Goal: Complete application form

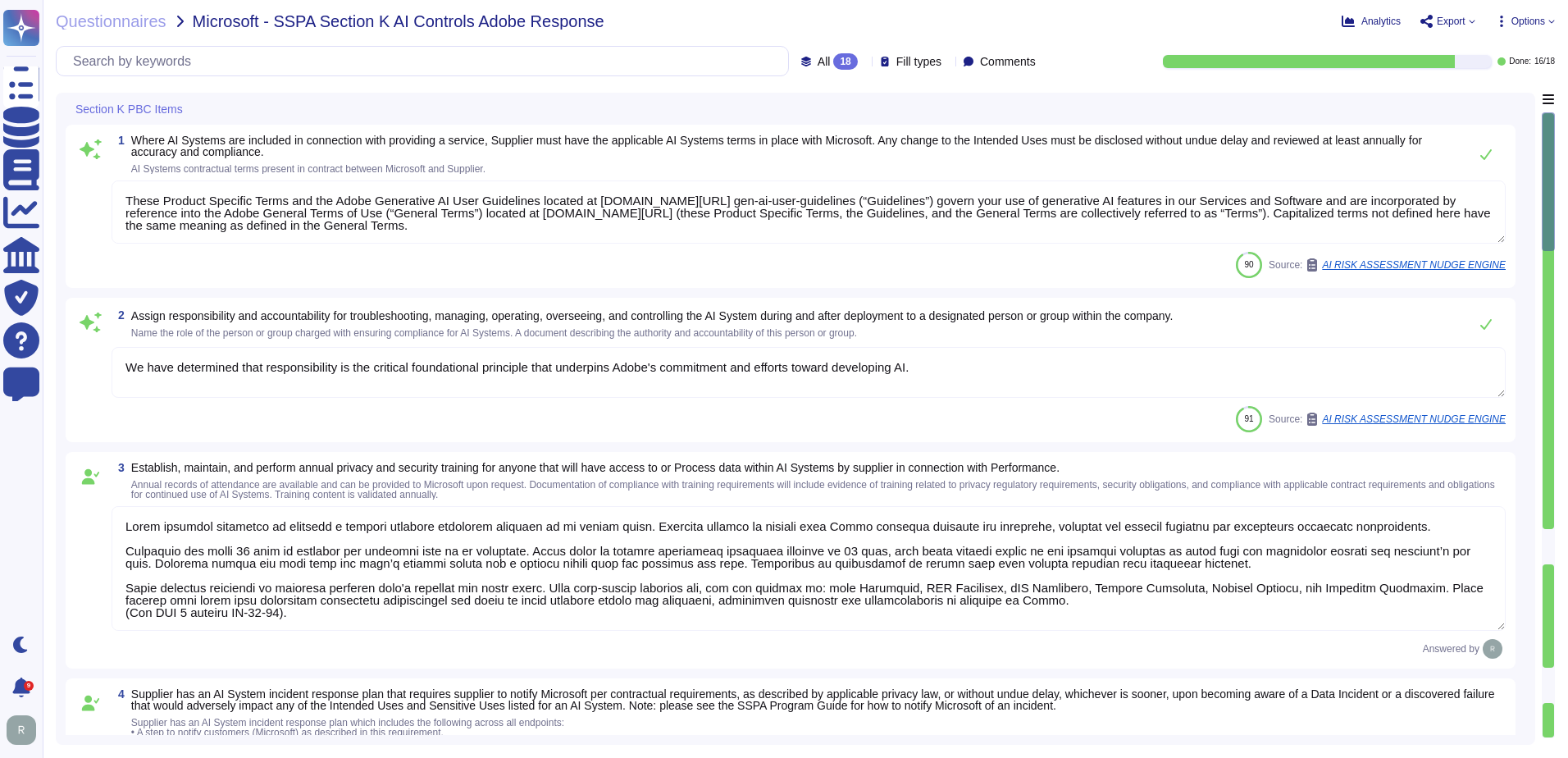
type textarea "These Product Specific Terms and the Adobe Generative AI User Guidelines locate…"
type textarea "We have determined that responsibility is the critical foundational principle t…"
type textarea "Adobe requires employees to complete a general security awareness training on a…"
type textarea "Adobe provides notice in accordance with applicable law for confirmed breaches …"
type textarea "Adobe conducts a penetration test annually and before every major release. For …"
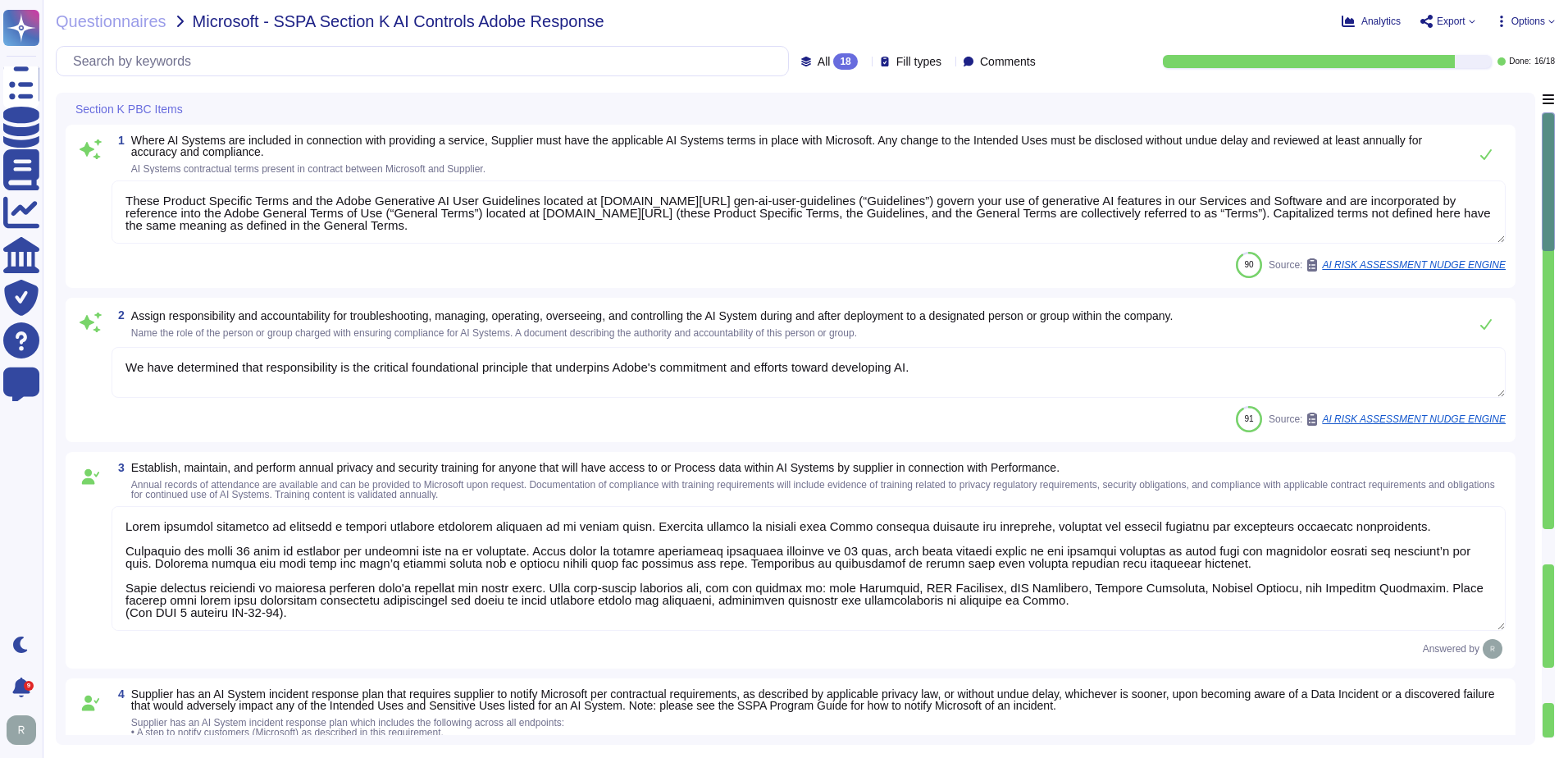
type textarea "Adobe has deployed governance processes to evaluate and track the performance o…"
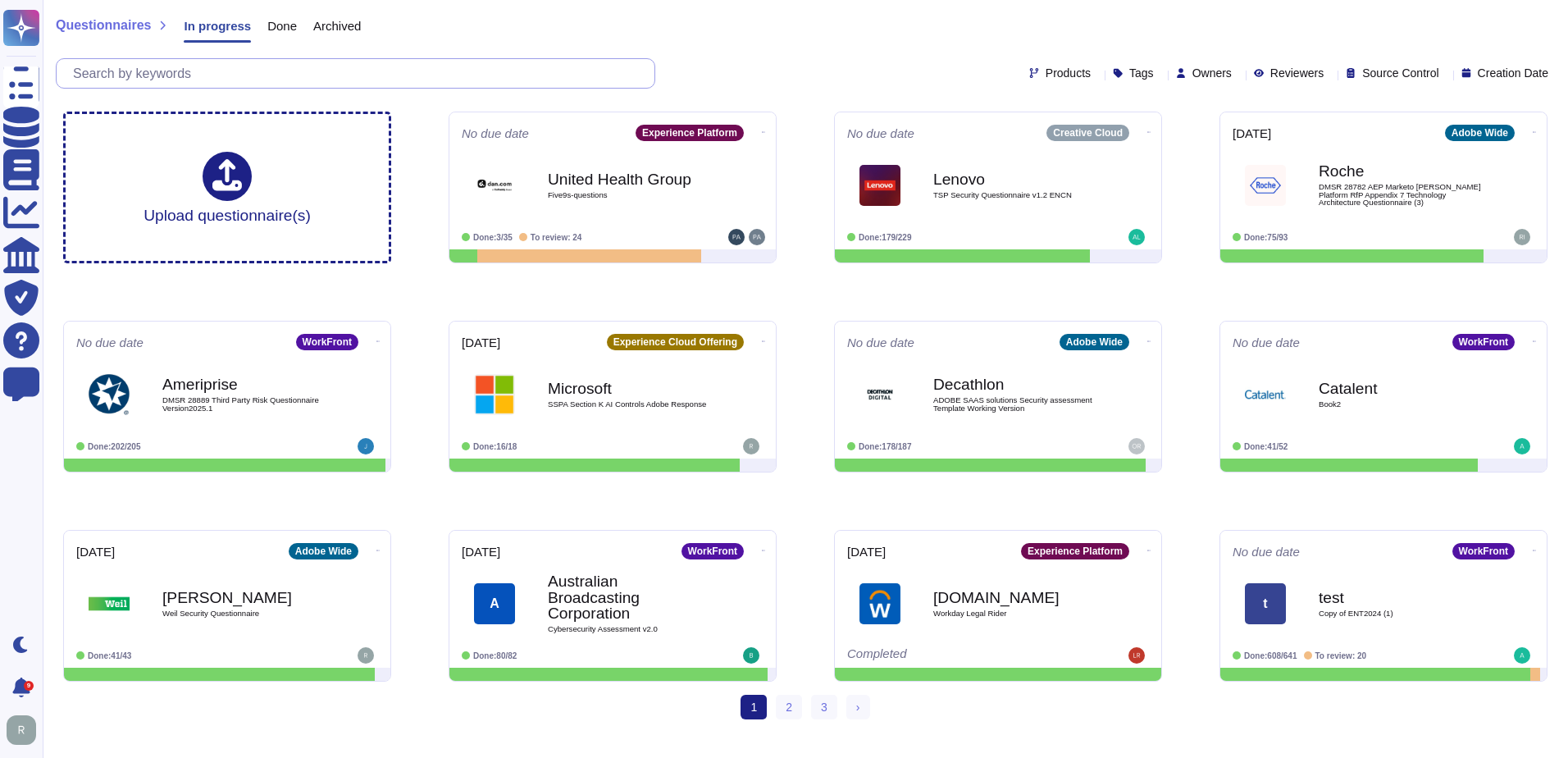
click at [285, 84] on input "text" at bounding box center [360, 74] width 590 height 29
click at [293, 76] on input "text" at bounding box center [360, 74] width 590 height 29
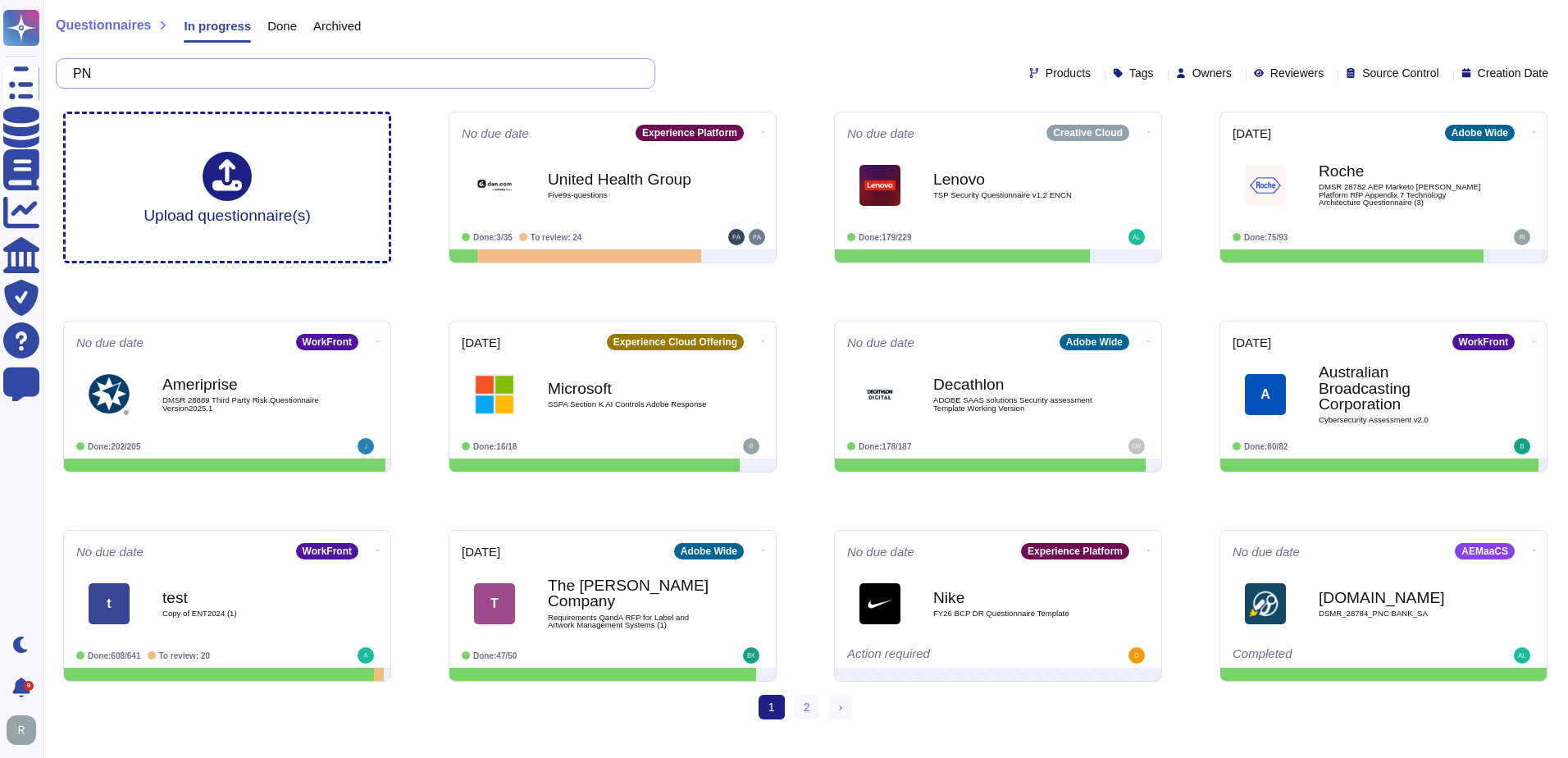
type input "P"
